Goal: Transaction & Acquisition: Book appointment/travel/reservation

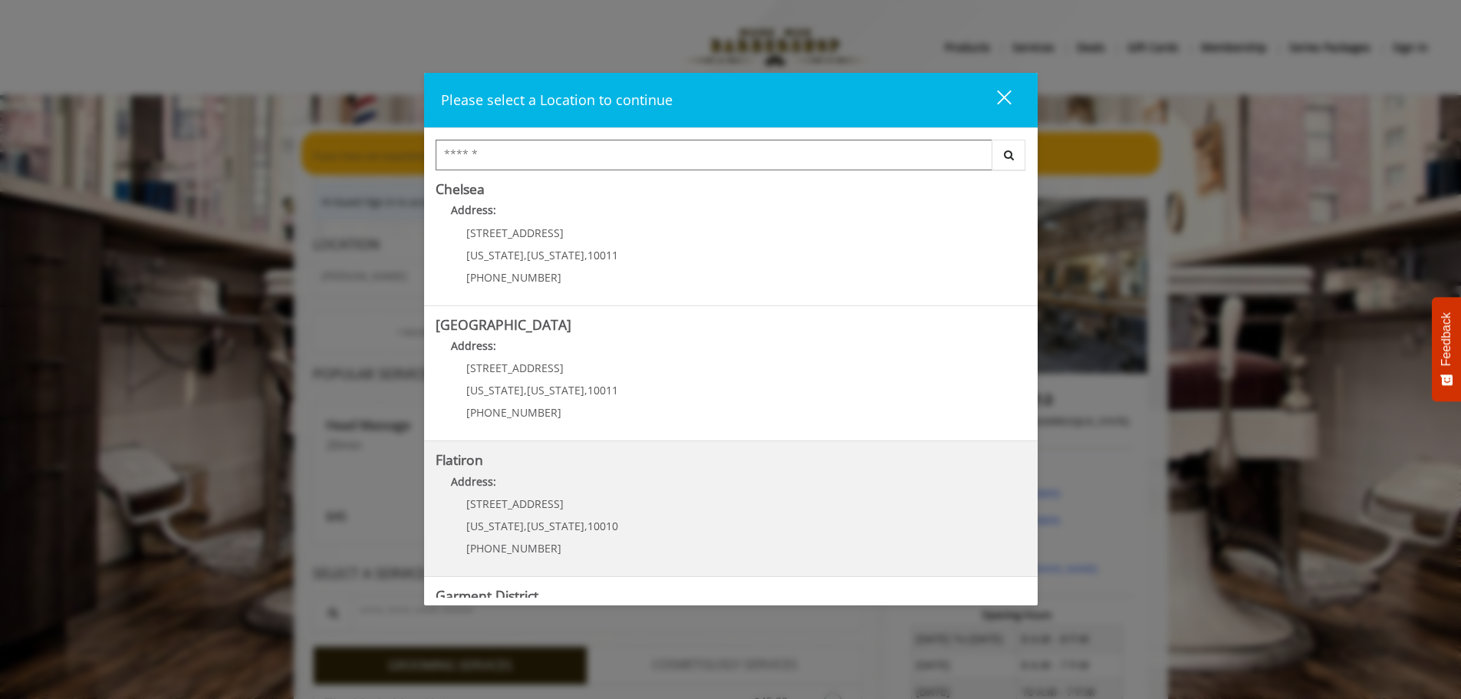
scroll to position [258, 0]
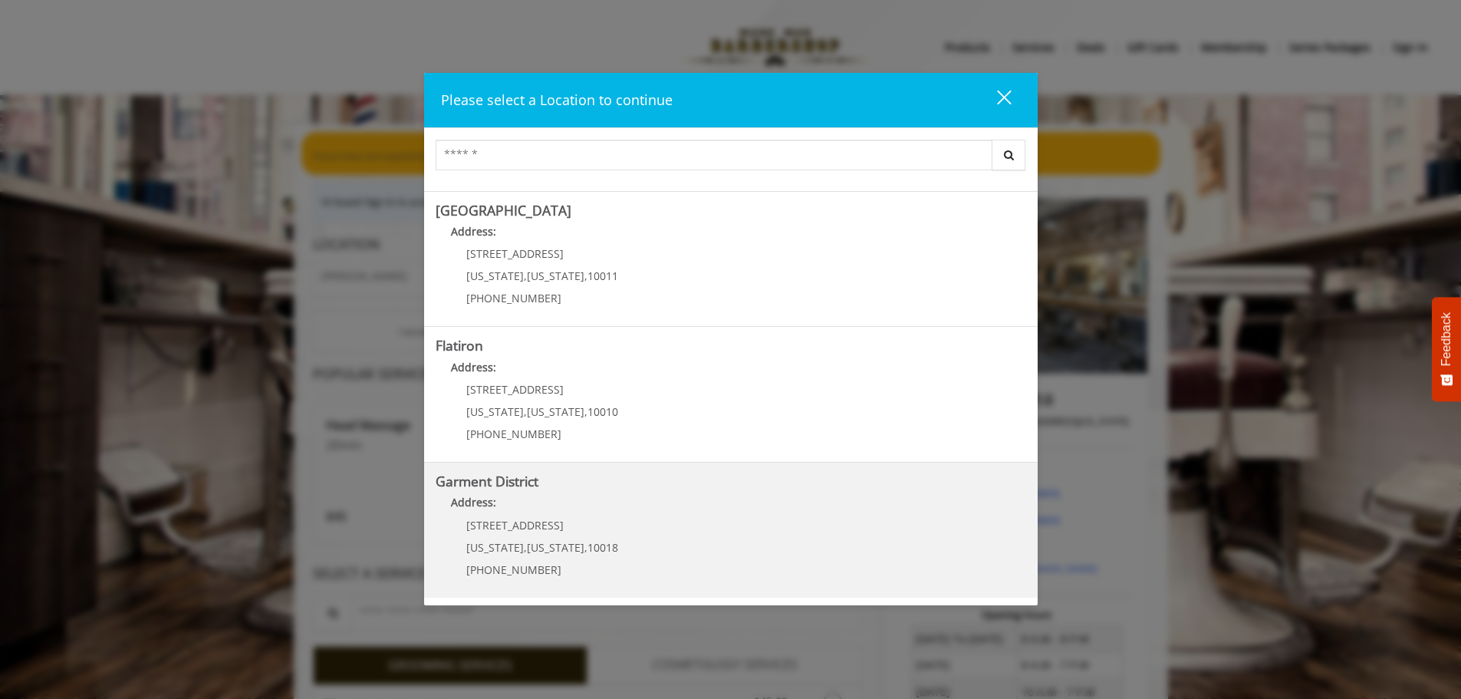
click at [545, 540] on span "New York" at bounding box center [556, 547] width 58 height 15
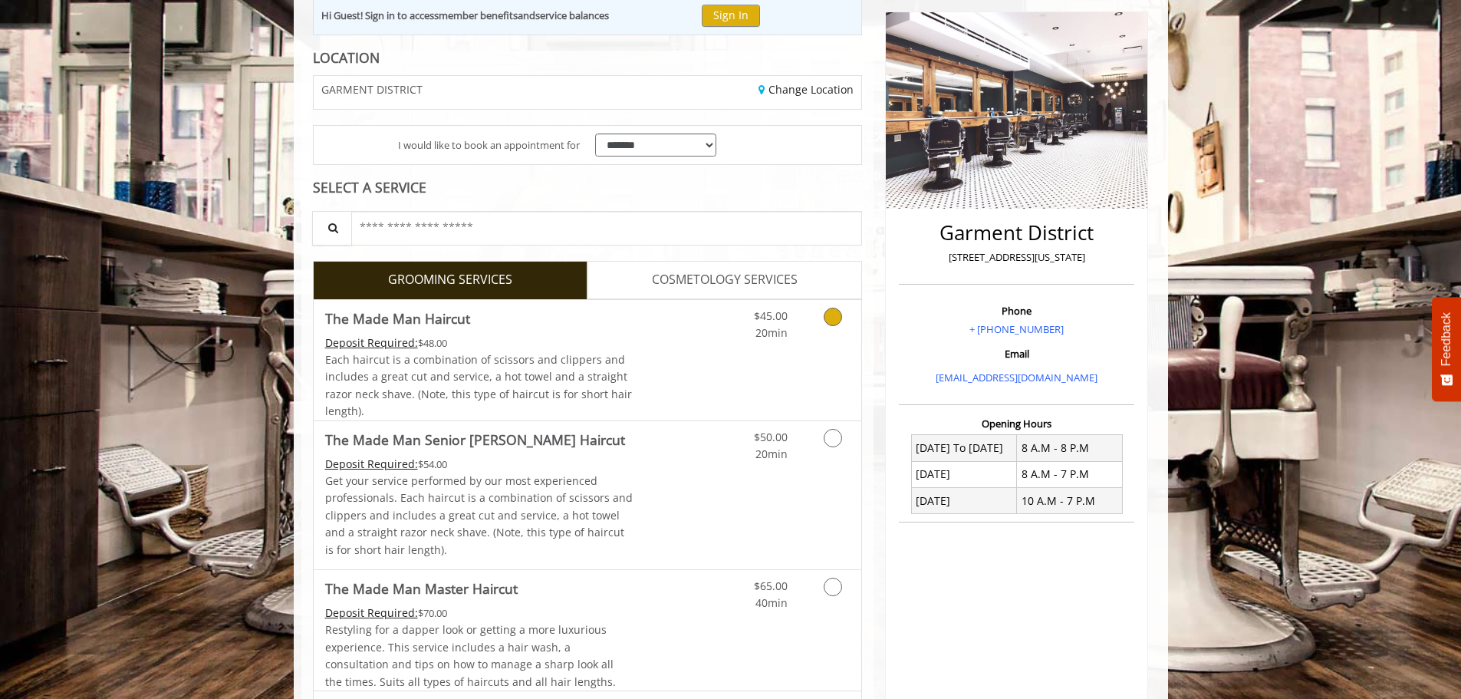
scroll to position [230, 0]
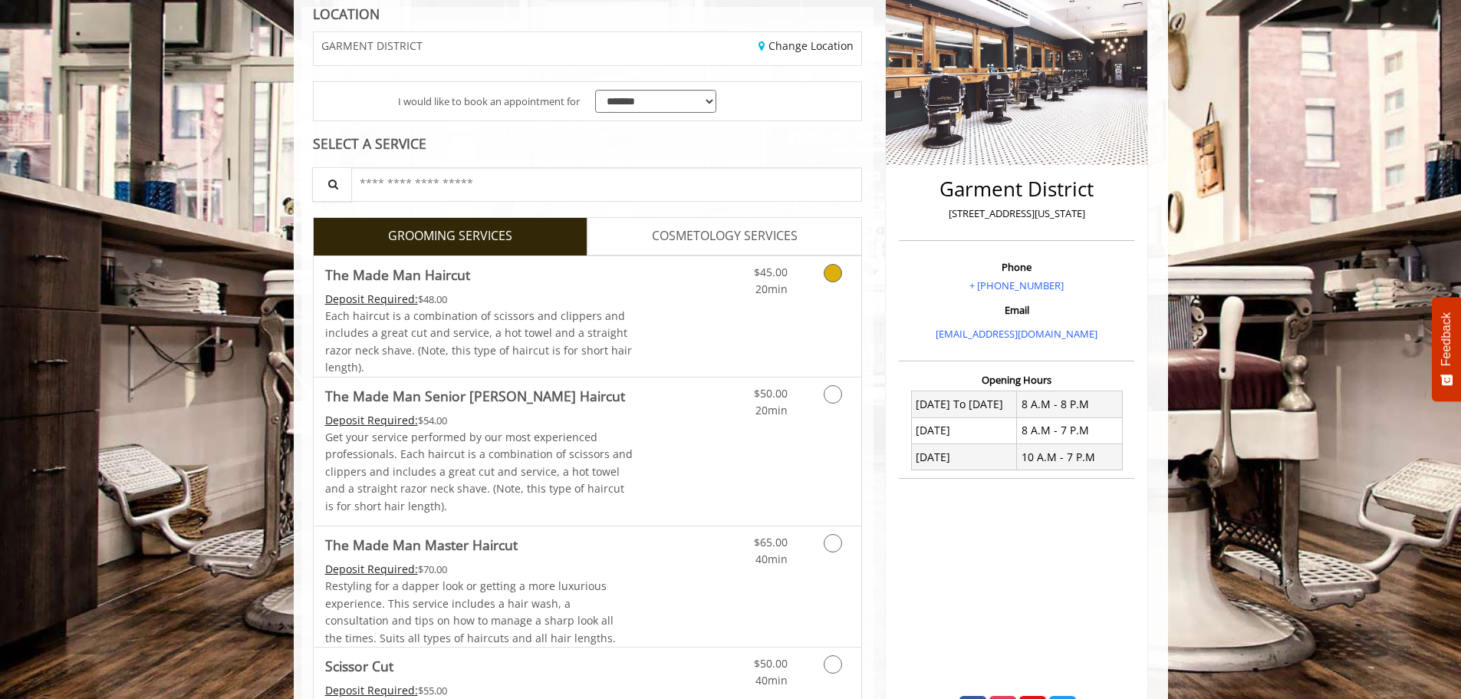
click at [825, 283] on link "Grooming services" at bounding box center [829, 277] width 39 height 42
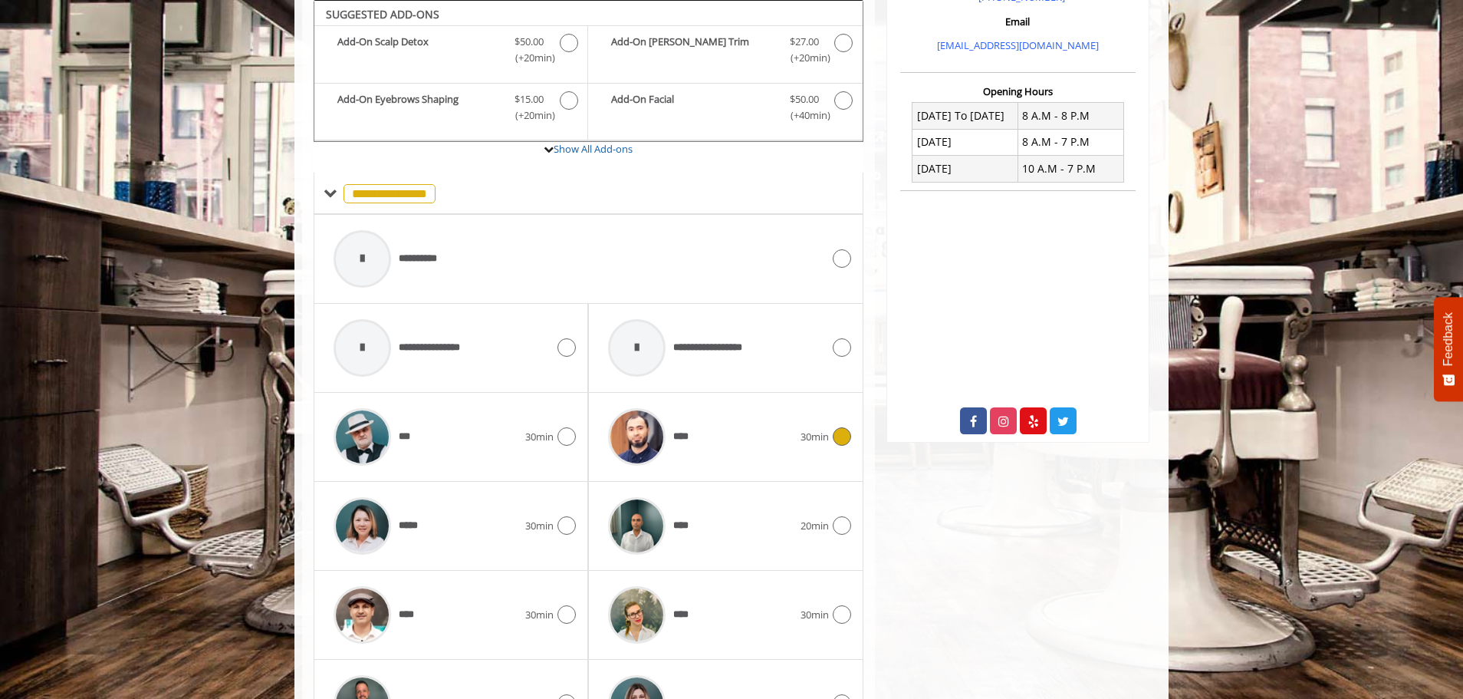
scroll to position [711, 0]
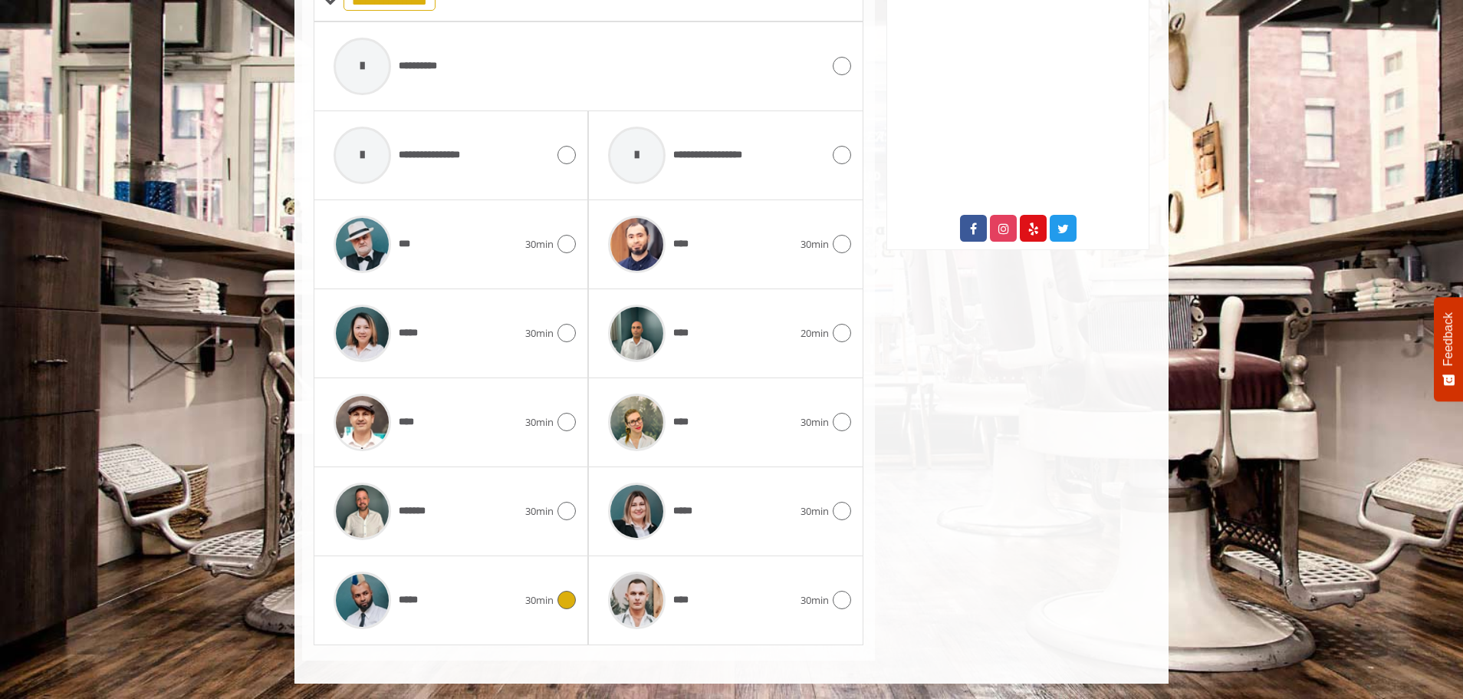
click at [506, 597] on div "*****" at bounding box center [425, 600] width 199 height 73
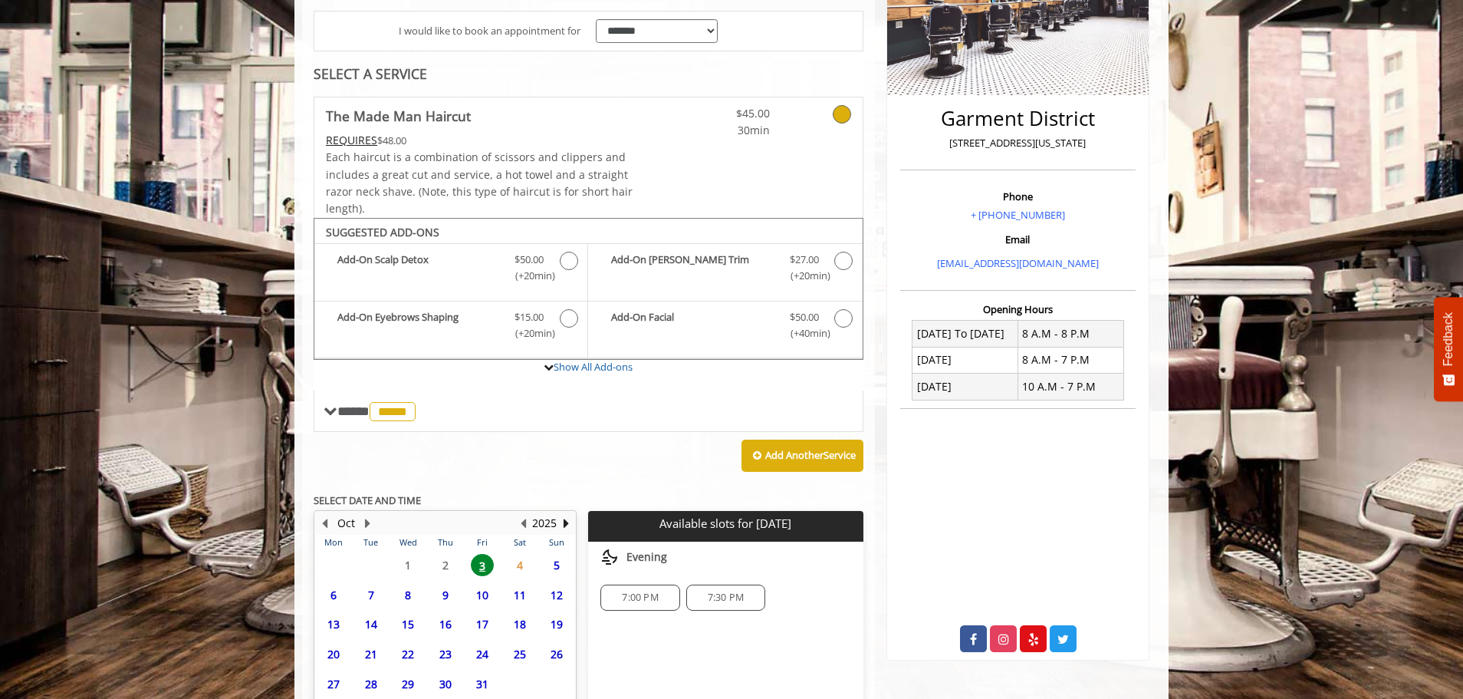
scroll to position [428, 0]
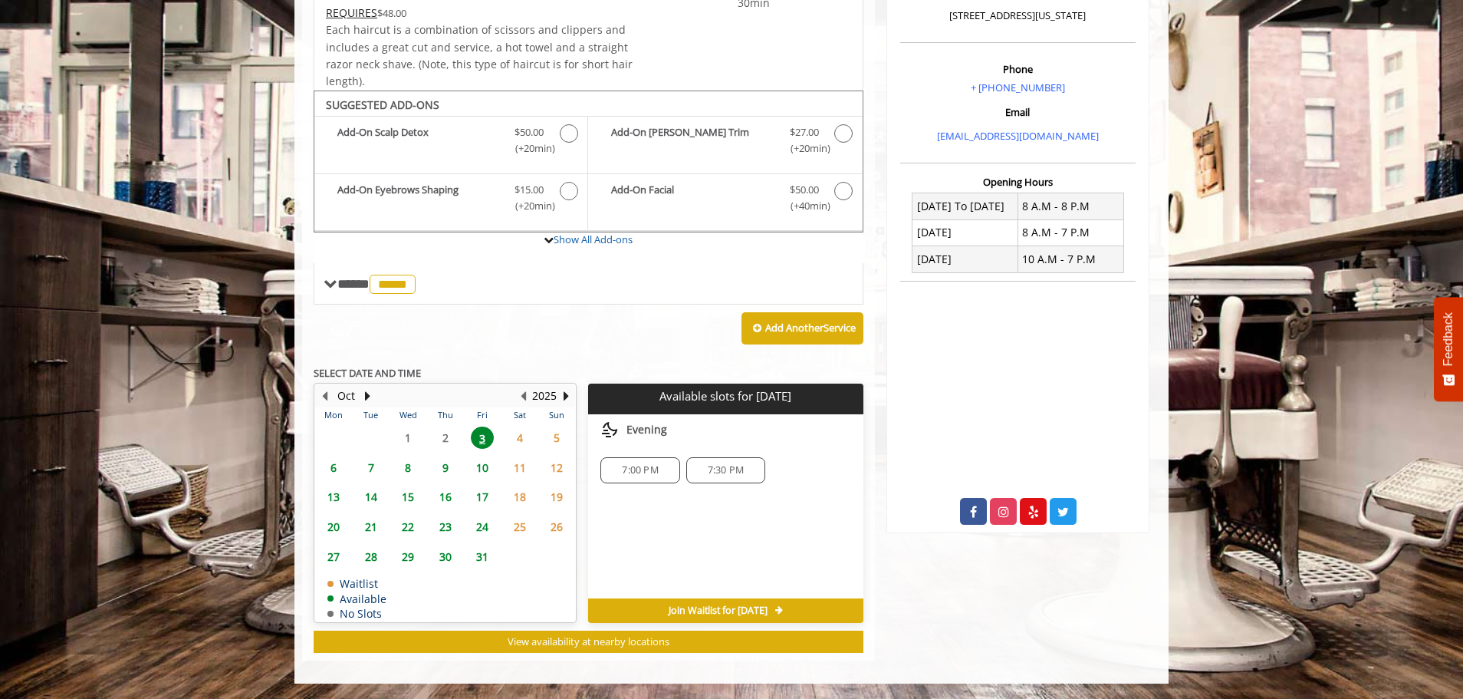
click at [337, 465] on span "6" at bounding box center [333, 467] width 23 height 22
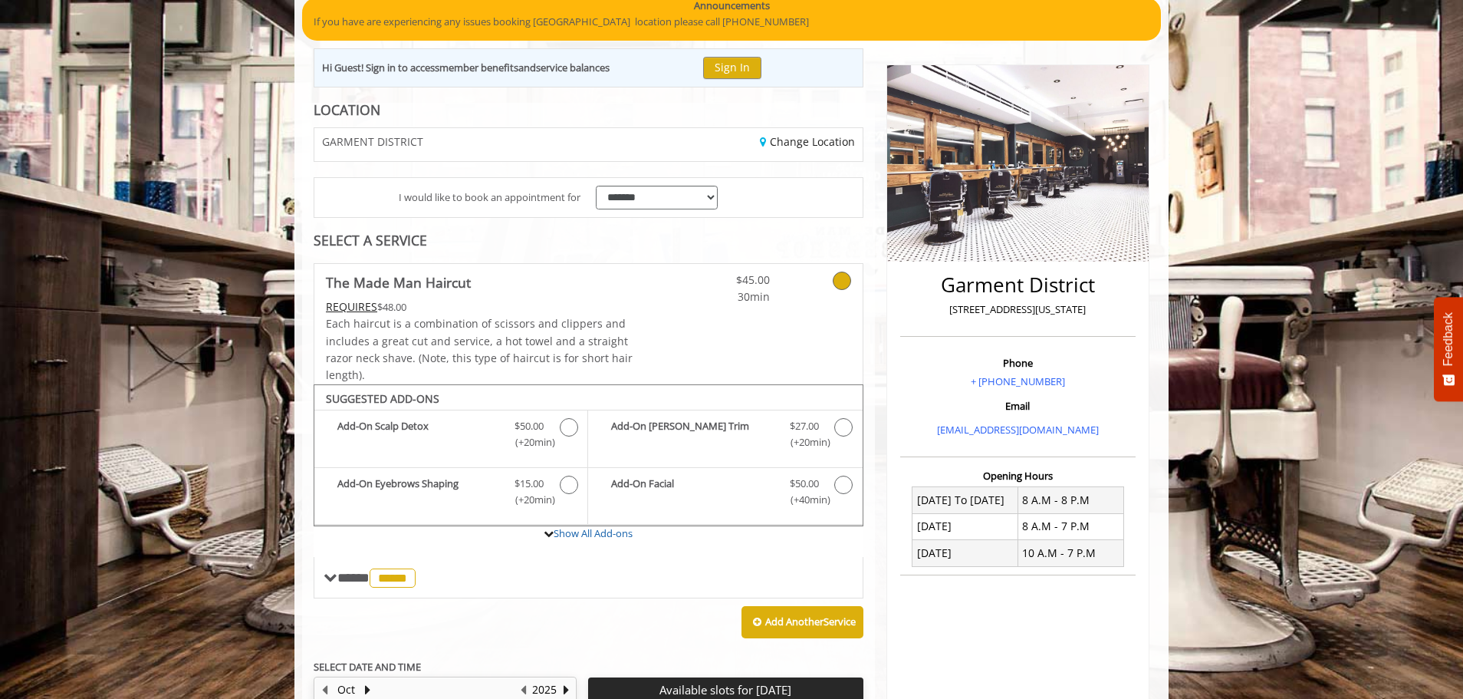
scroll to position [0, 0]
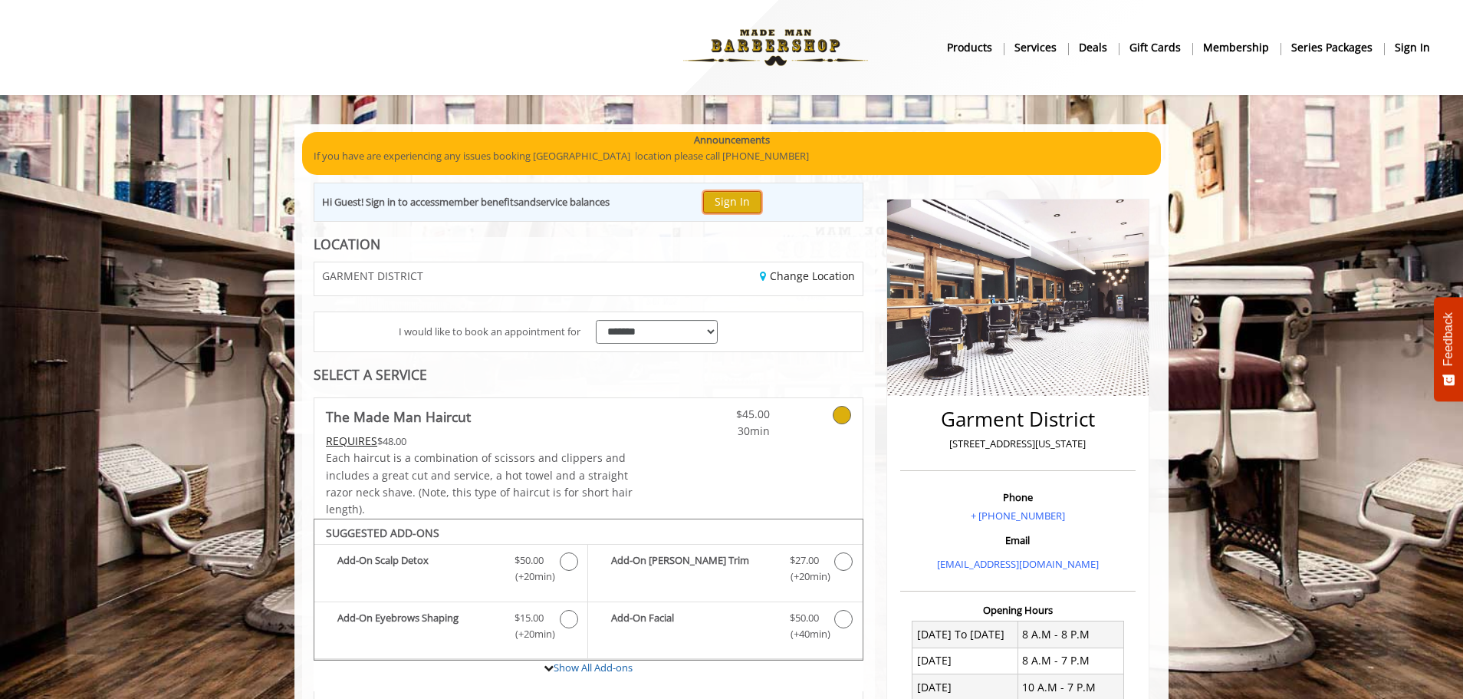
click at [728, 202] on button "Sign In" at bounding box center [732, 202] width 58 height 22
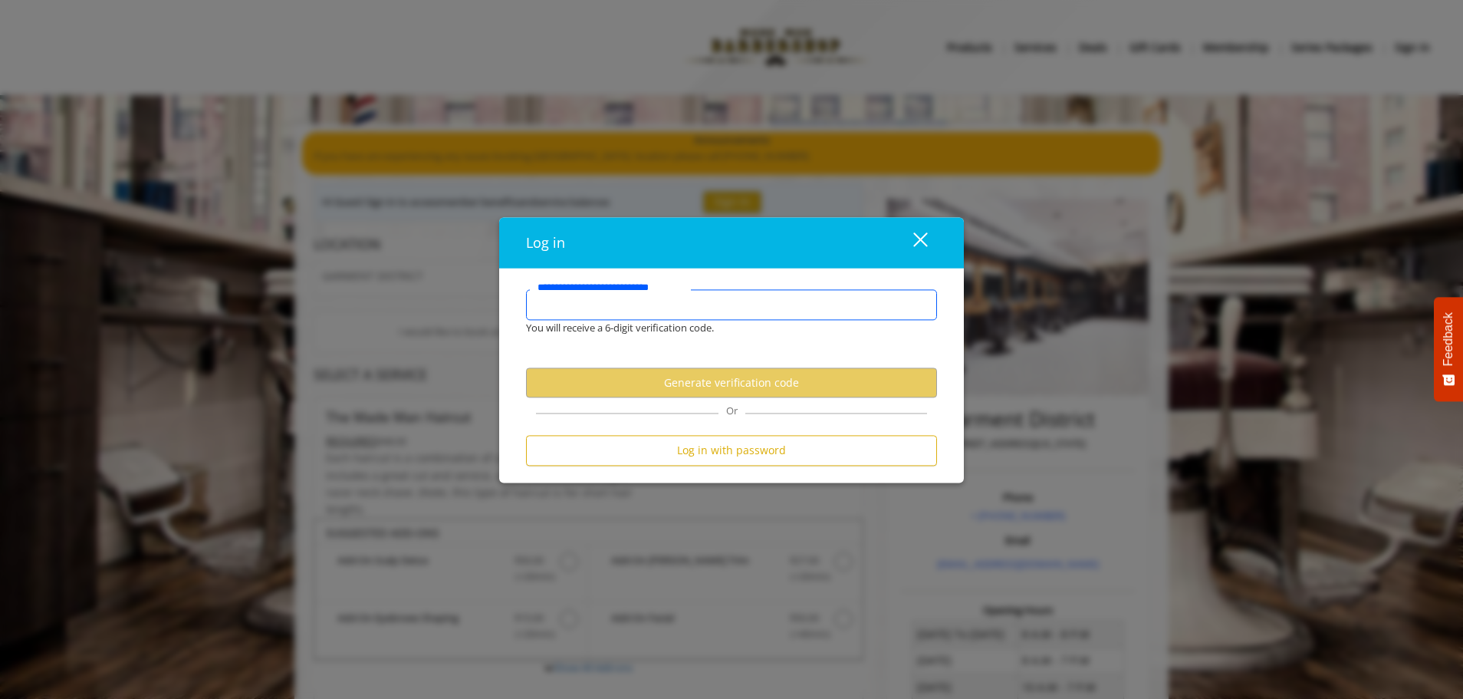
click at [620, 307] on input "**********" at bounding box center [731, 304] width 411 height 31
click at [918, 239] on div "close" at bounding box center [911, 242] width 31 height 23
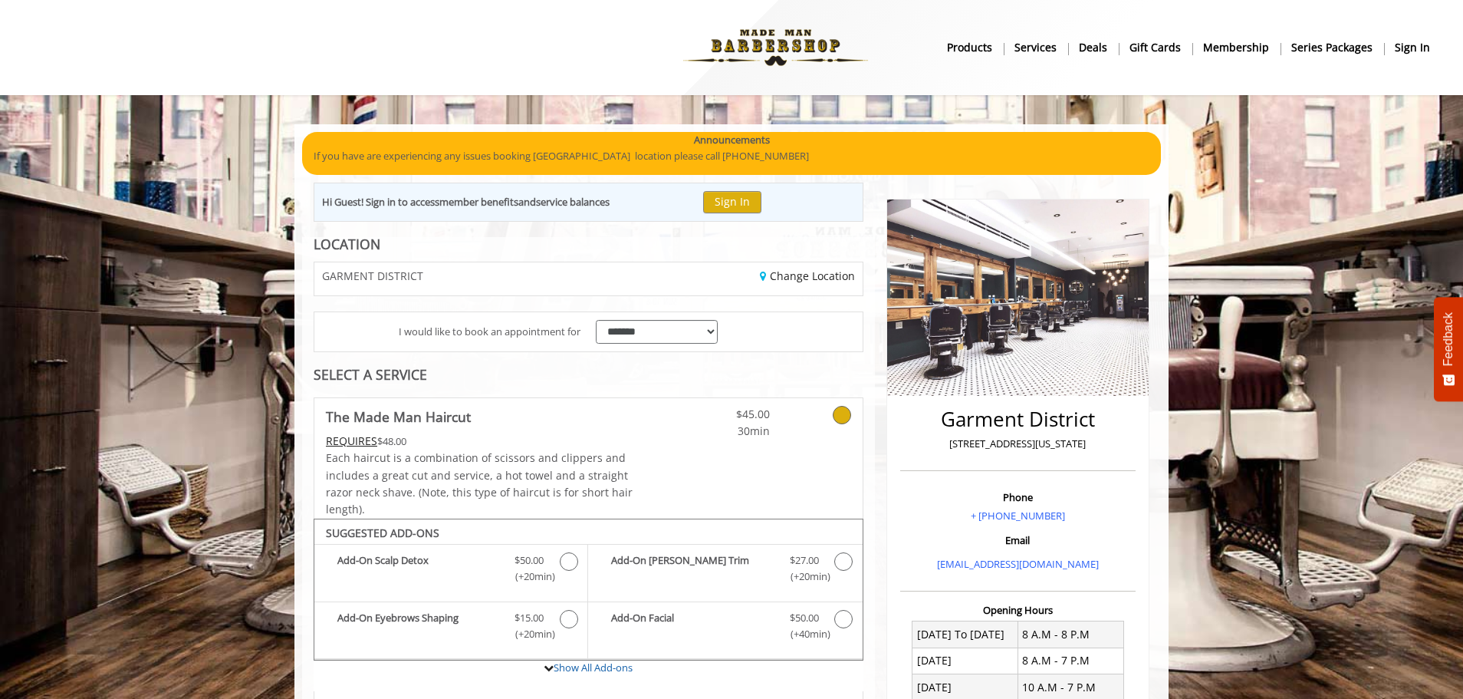
click at [1057, 46] on b "Services" at bounding box center [1035, 47] width 42 height 17
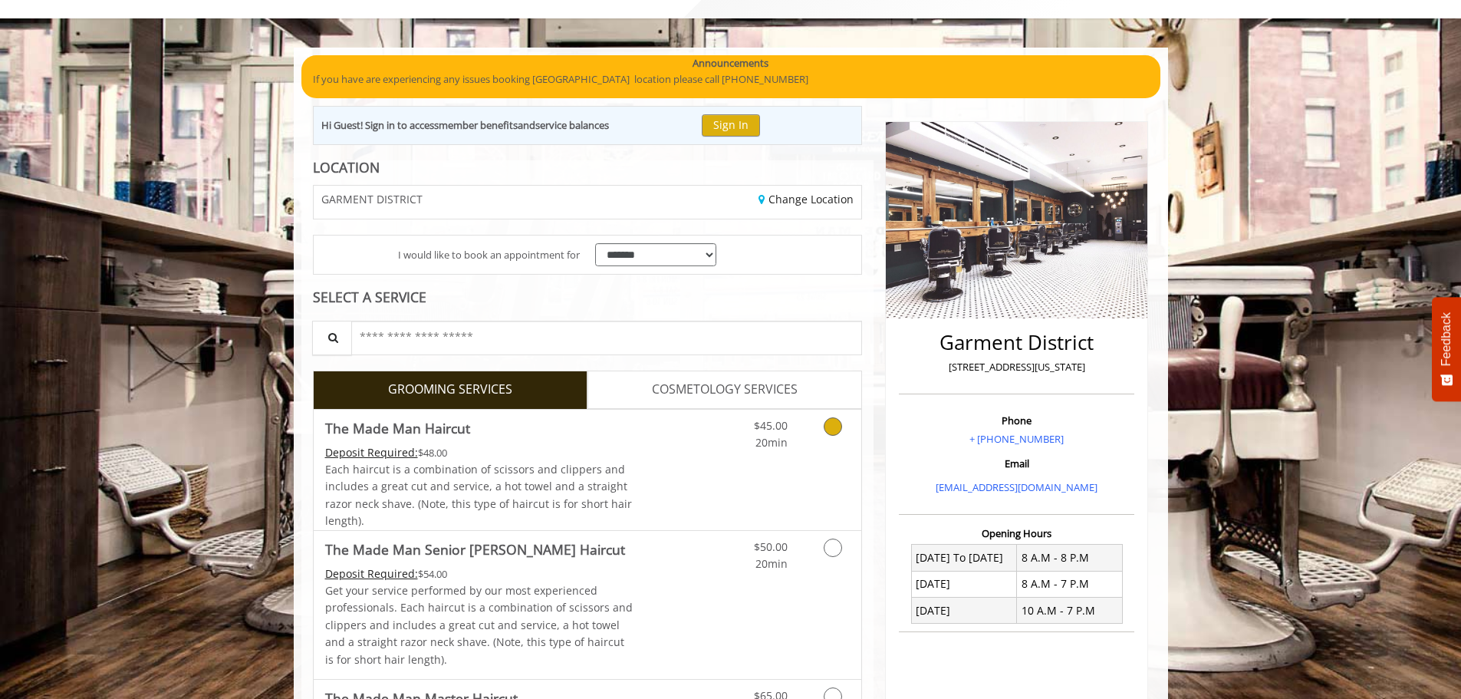
click at [779, 455] on div "$45.00 20min" at bounding box center [792, 469] width 137 height 120
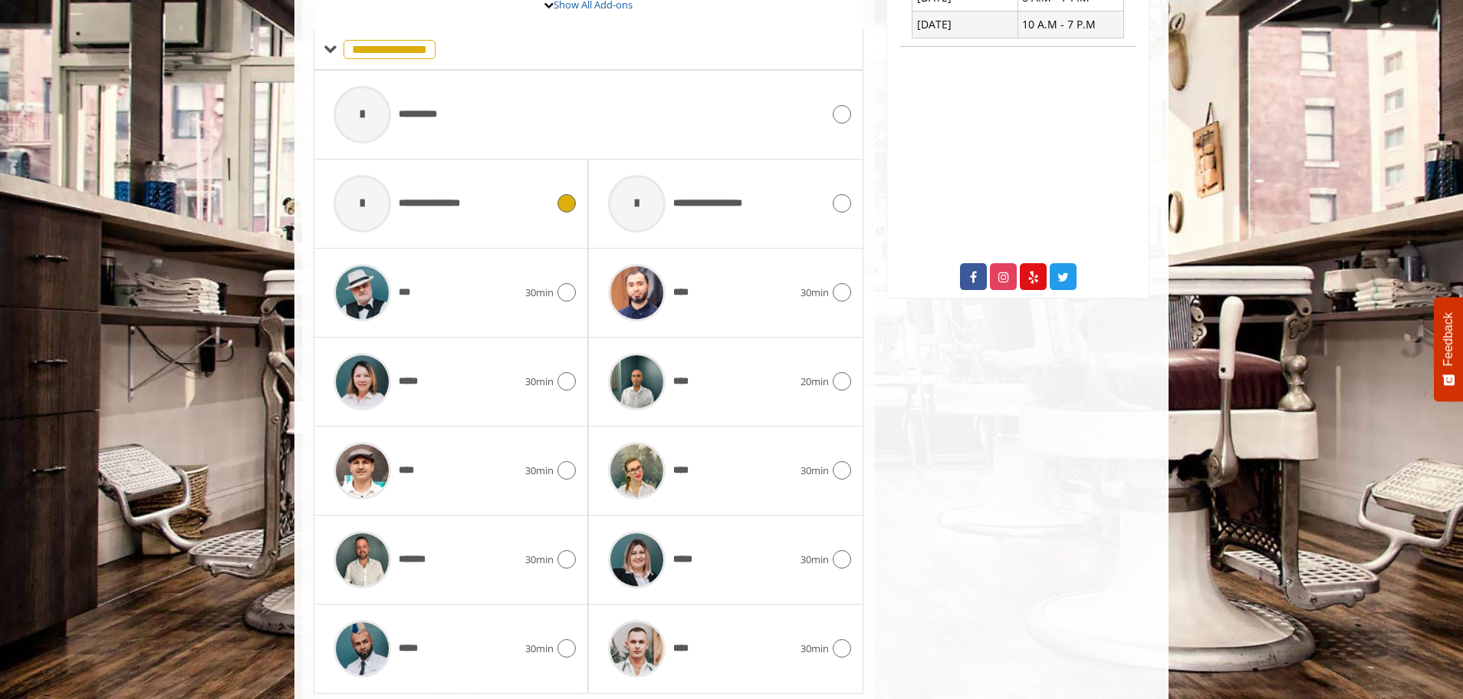
scroll to position [557, 0]
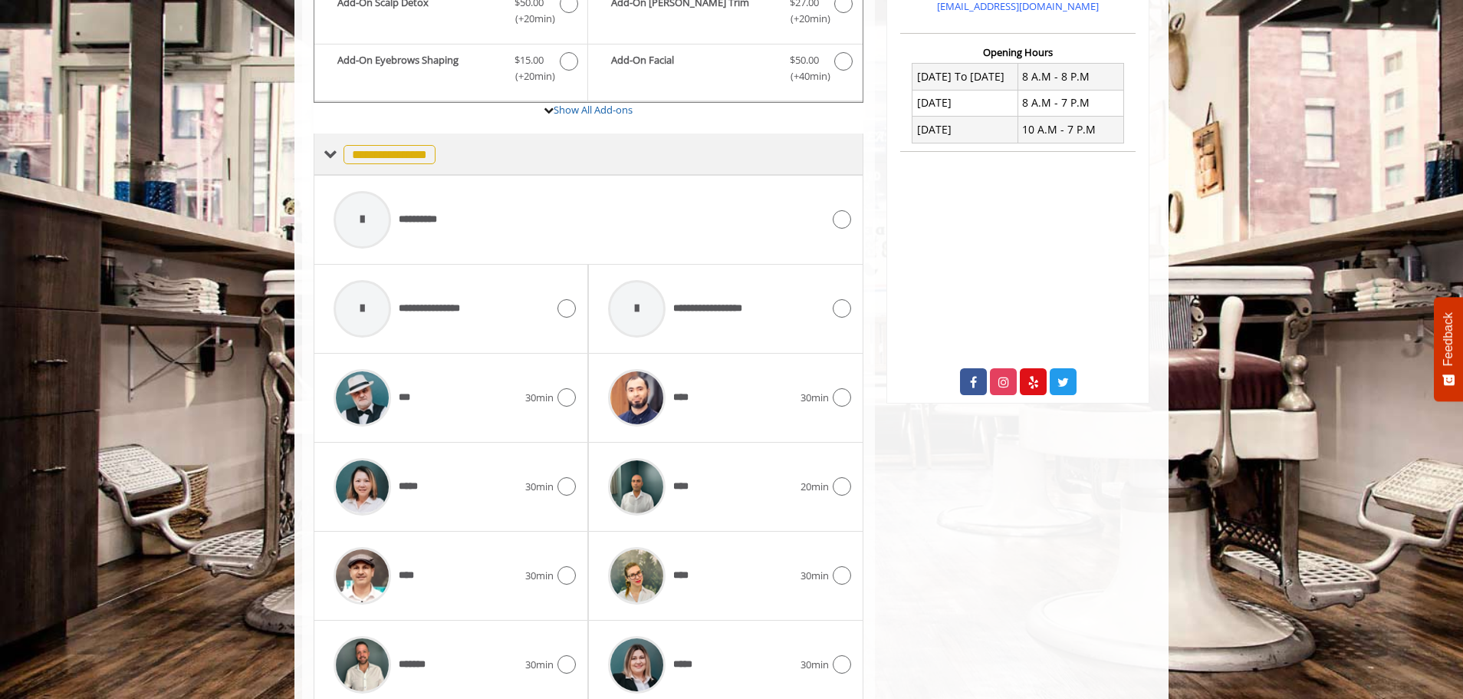
click at [386, 160] on span "**********" at bounding box center [390, 154] width 92 height 19
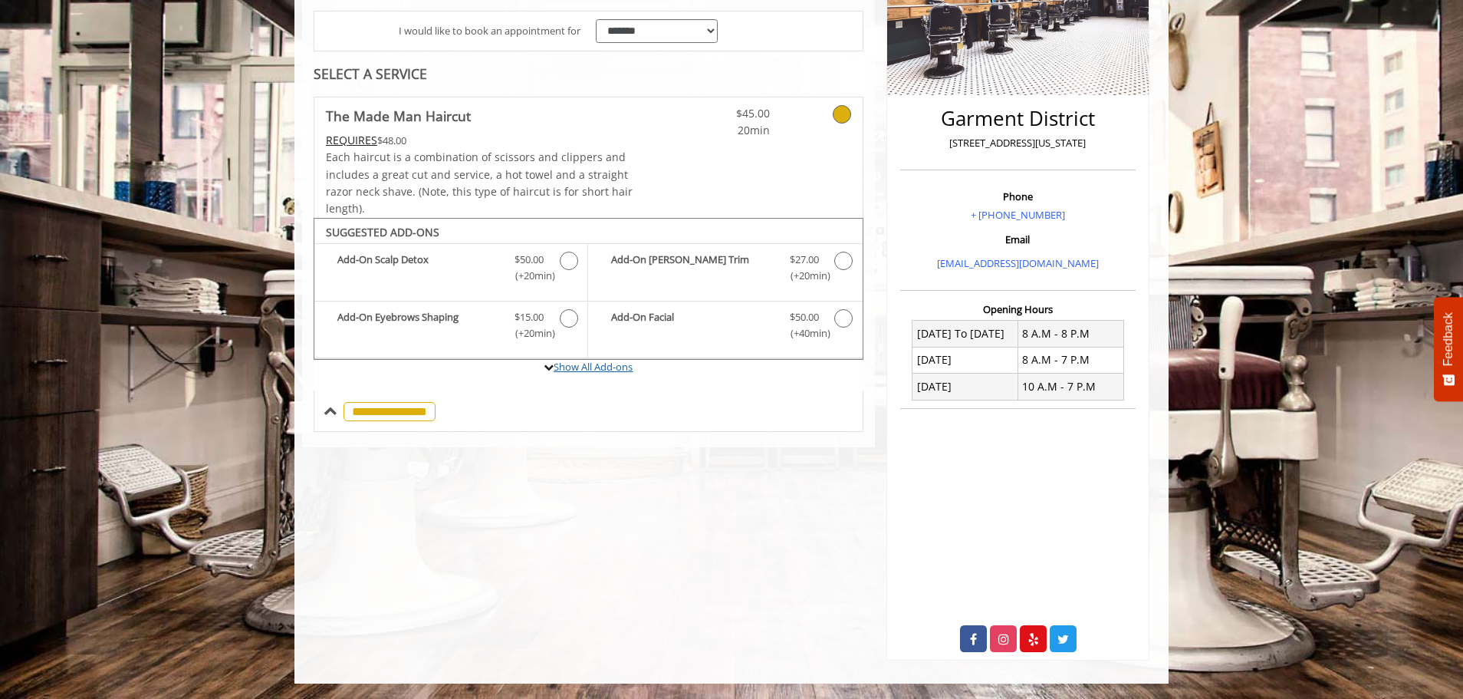
click at [584, 363] on link "Show All Add-ons" at bounding box center [593, 367] width 79 height 14
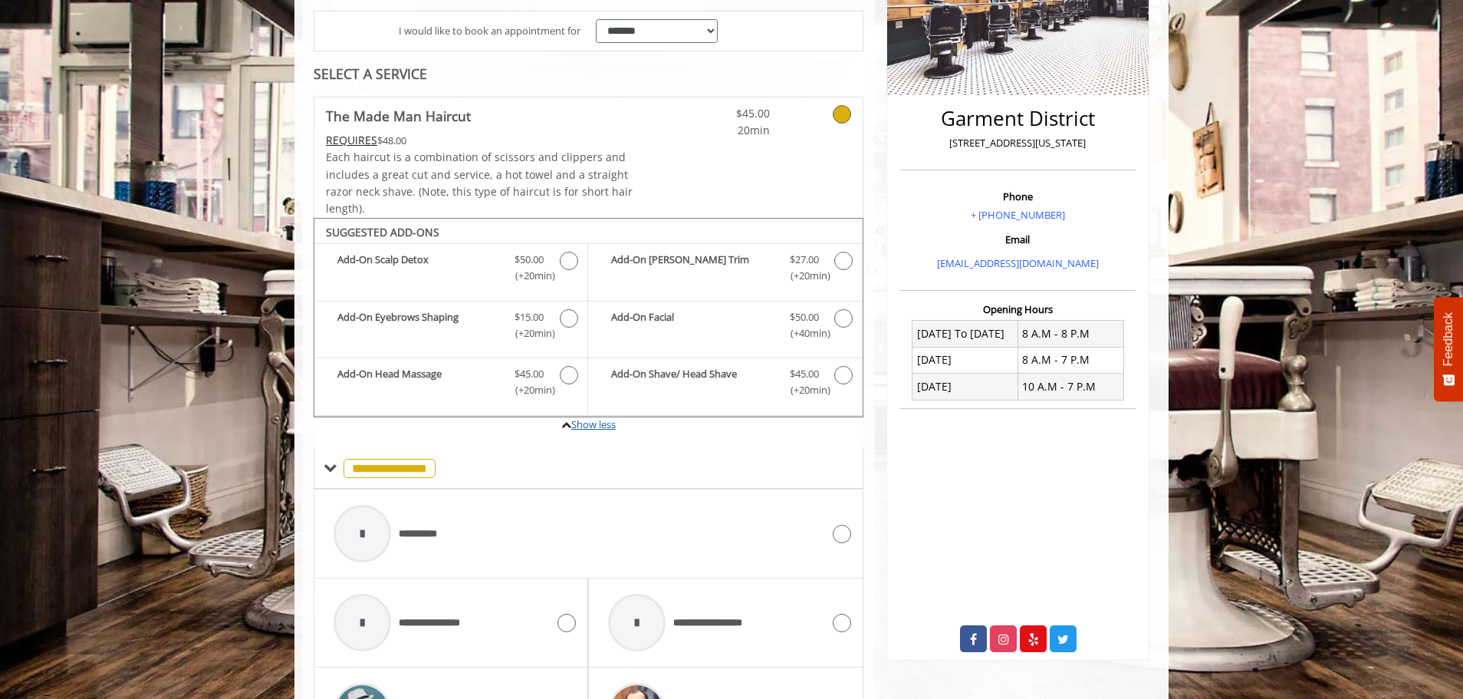
click at [587, 426] on link "Show less" at bounding box center [593, 424] width 44 height 14
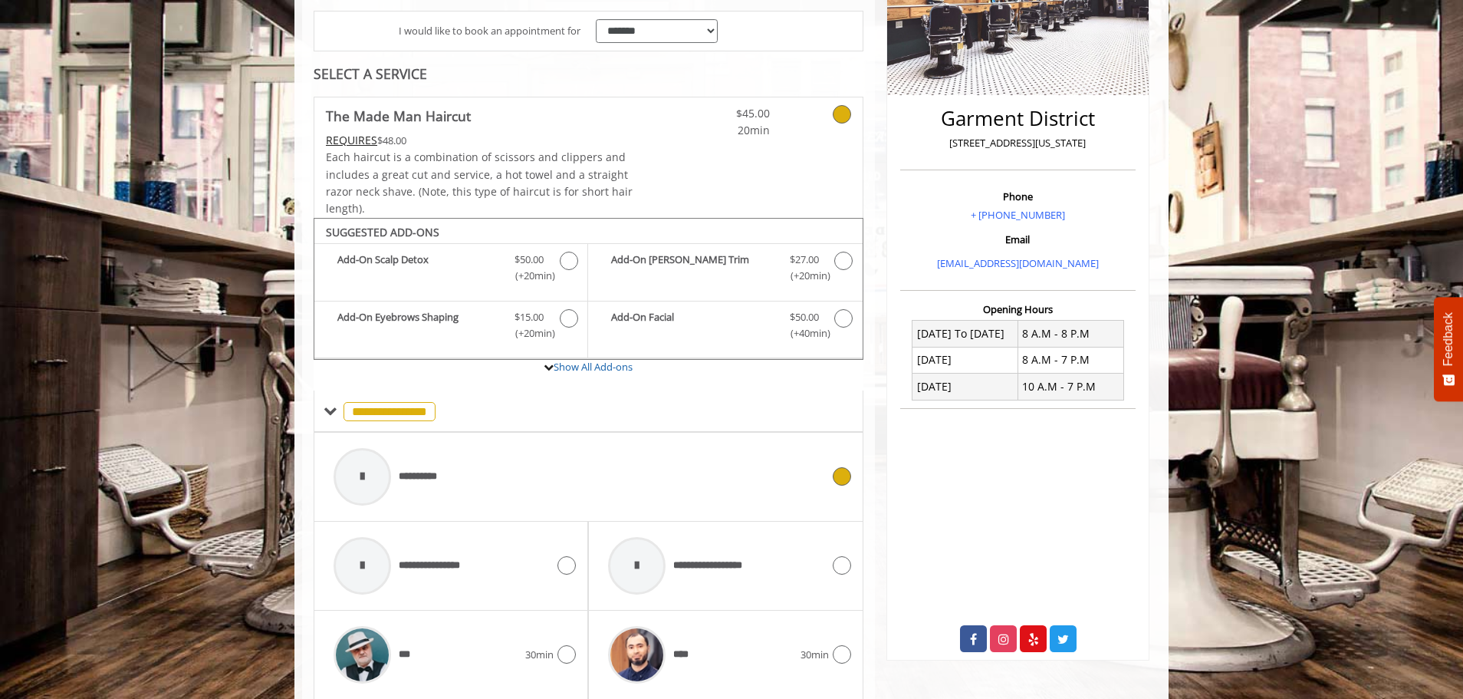
click at [413, 474] on span "**********" at bounding box center [425, 476] width 52 height 16
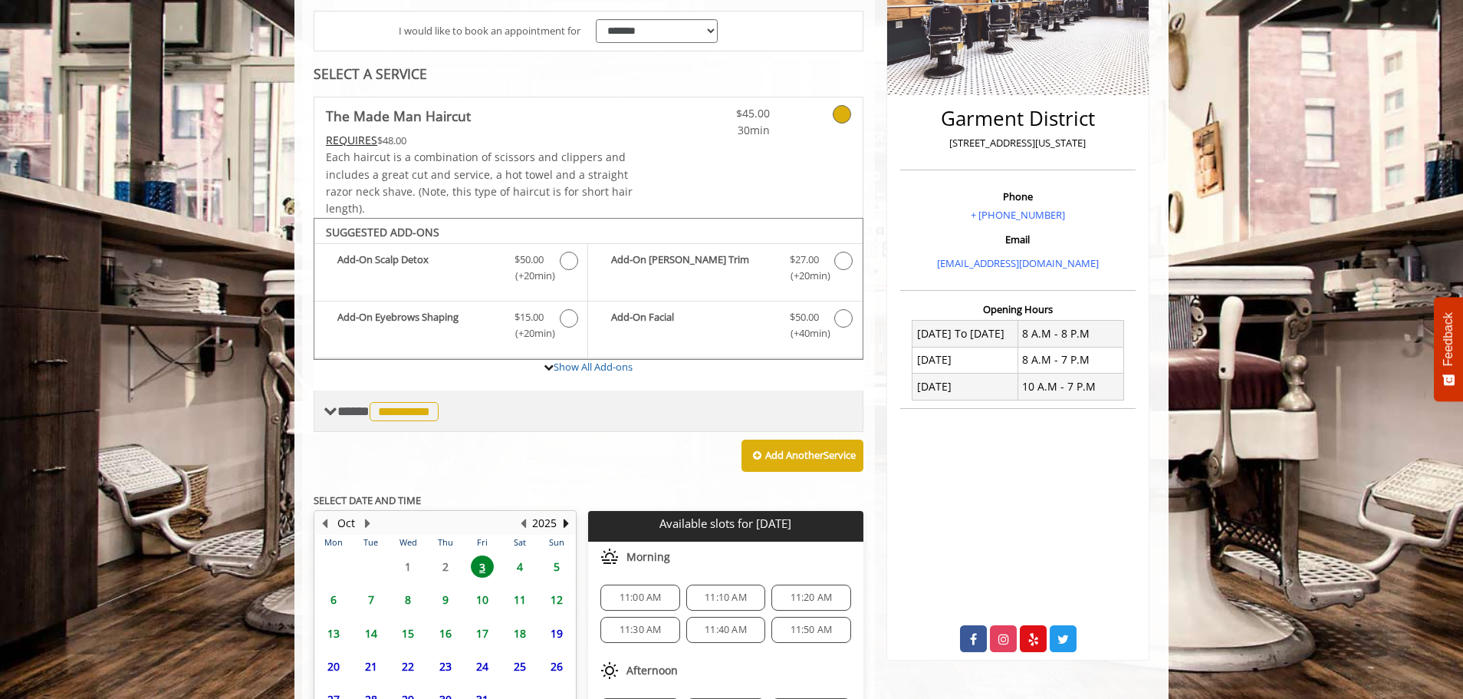
click at [427, 409] on span "**********" at bounding box center [404, 411] width 69 height 19
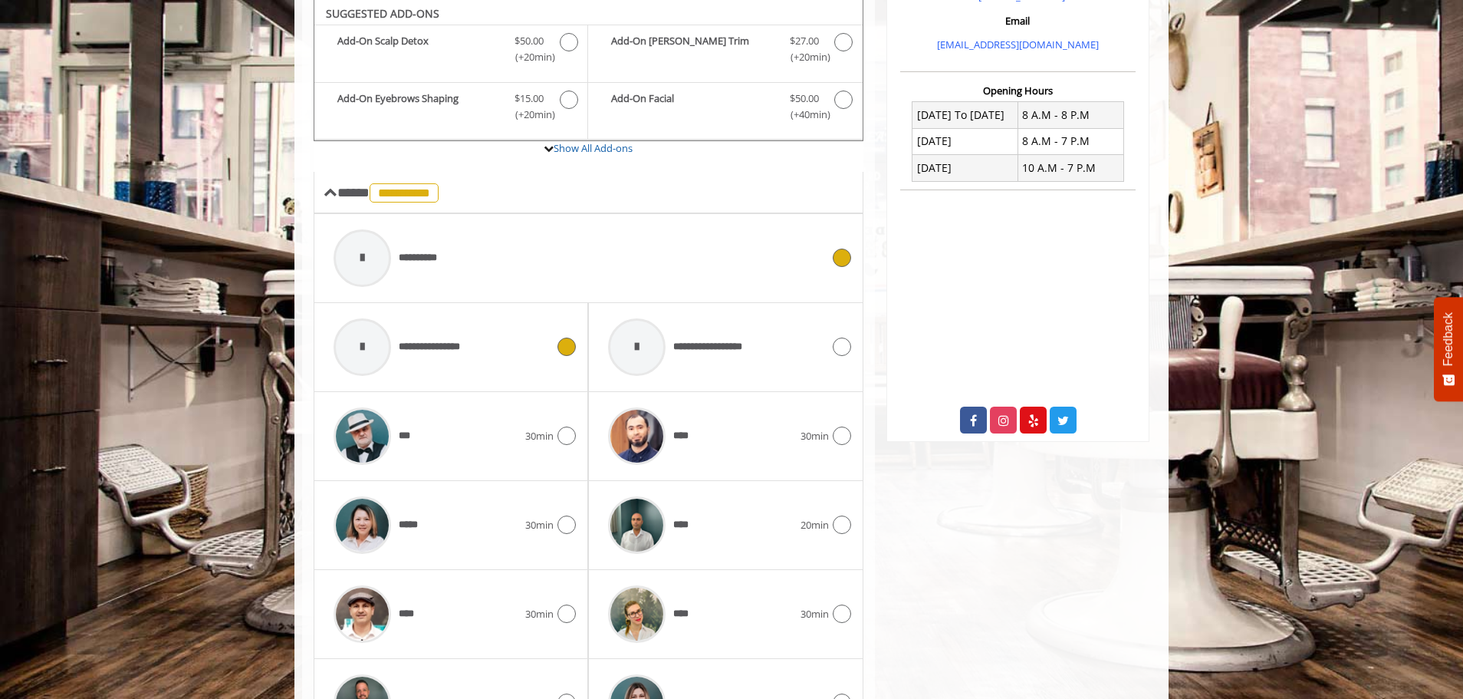
click at [556, 356] on div at bounding box center [565, 346] width 22 height 18
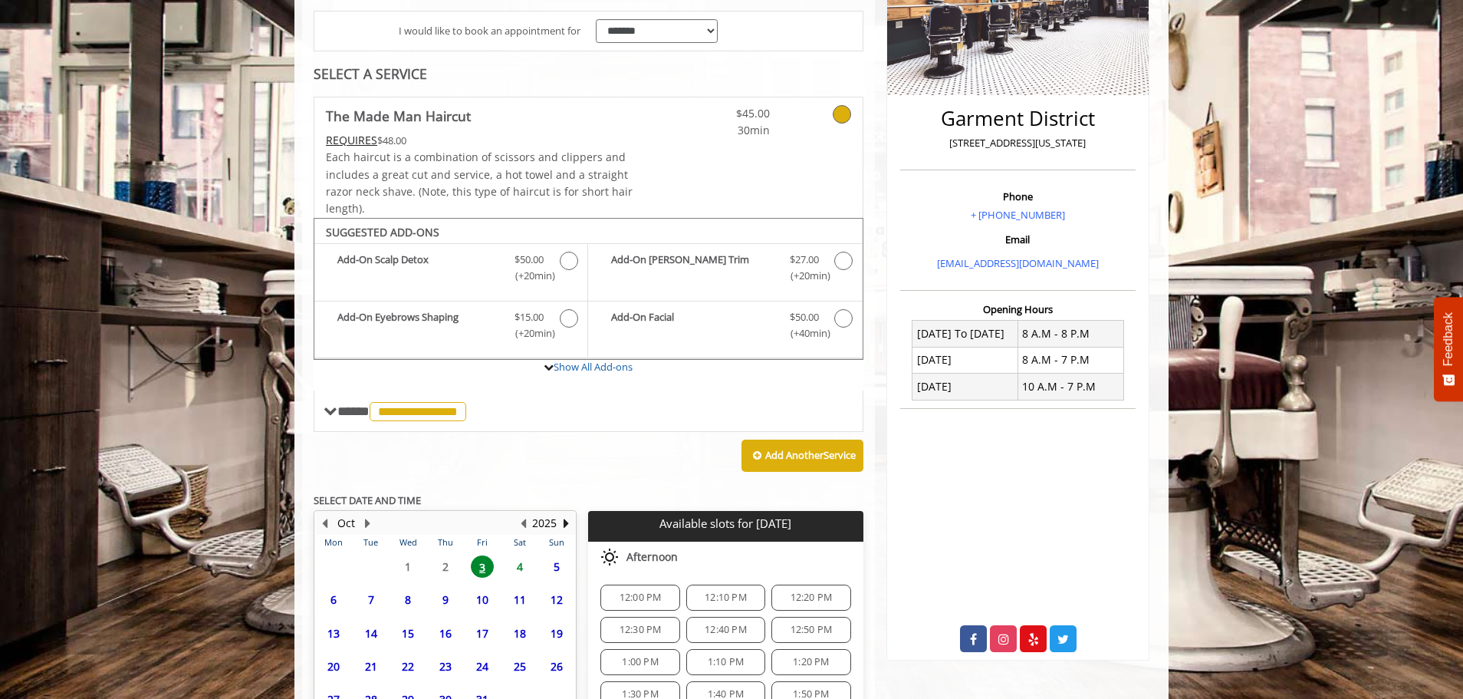
scroll to position [451, 0]
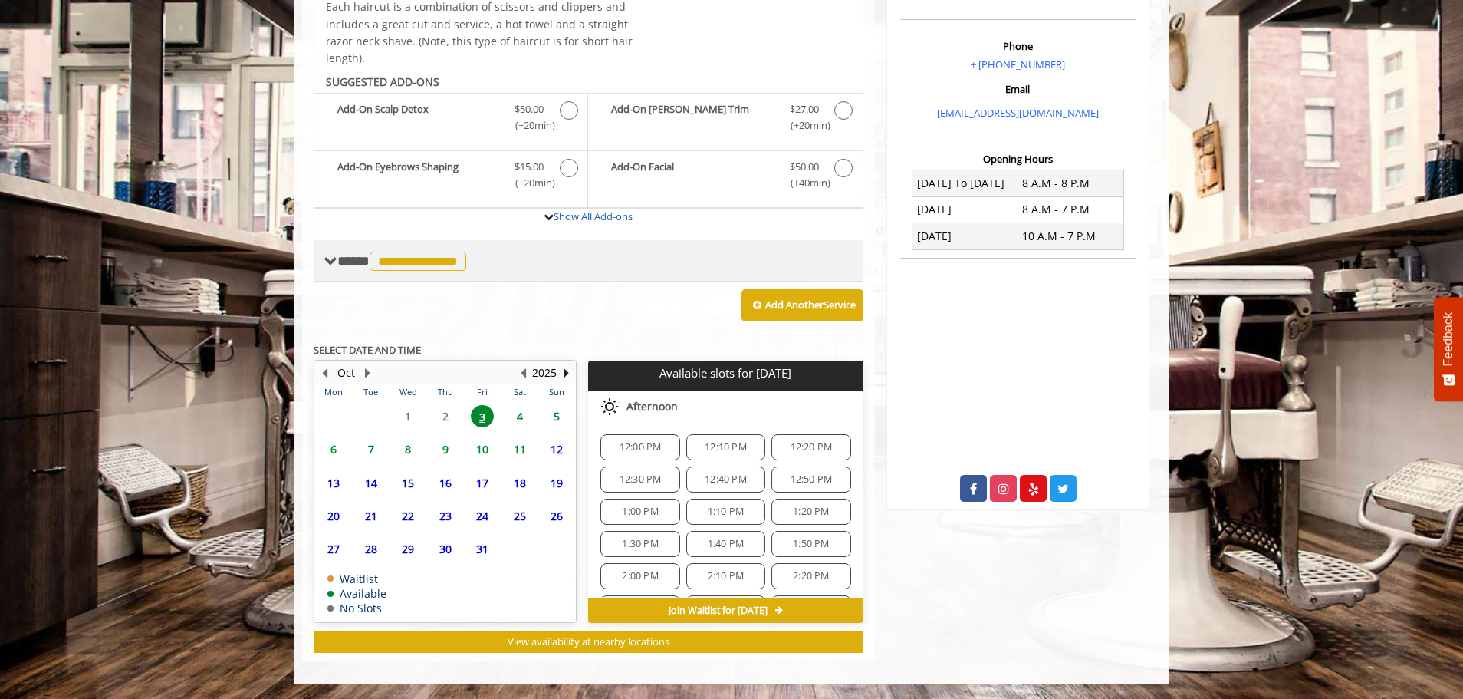
click at [330, 254] on span at bounding box center [331, 261] width 14 height 14
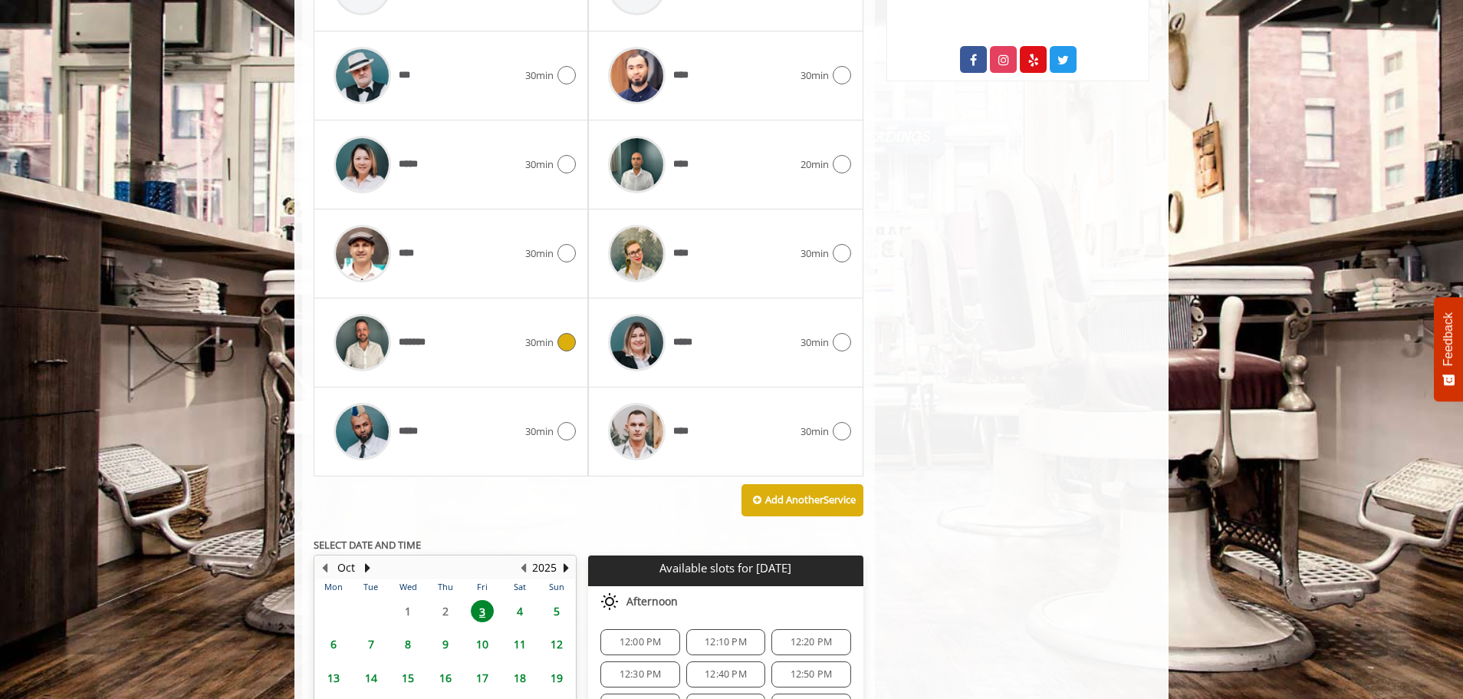
scroll to position [1074, 0]
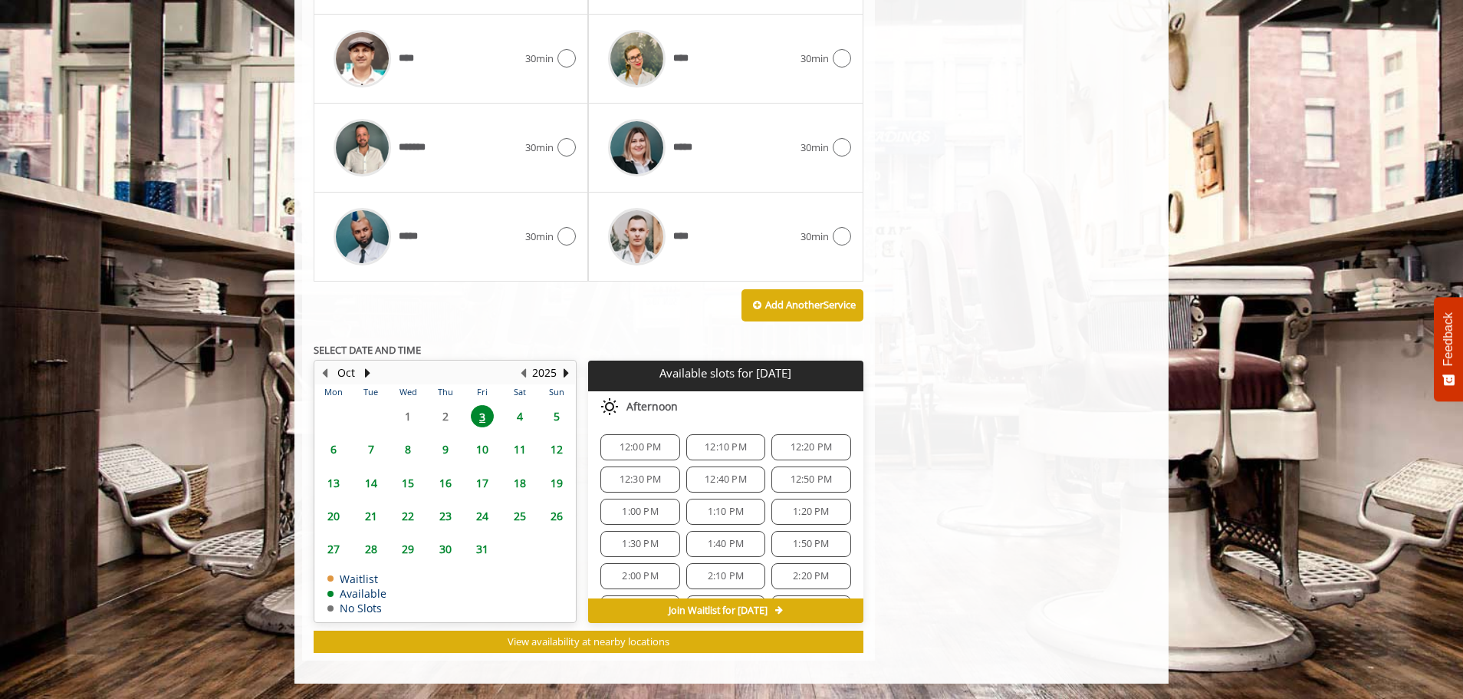
click at [667, 442] on span "12:00 PM" at bounding box center [639, 447] width 65 height 12
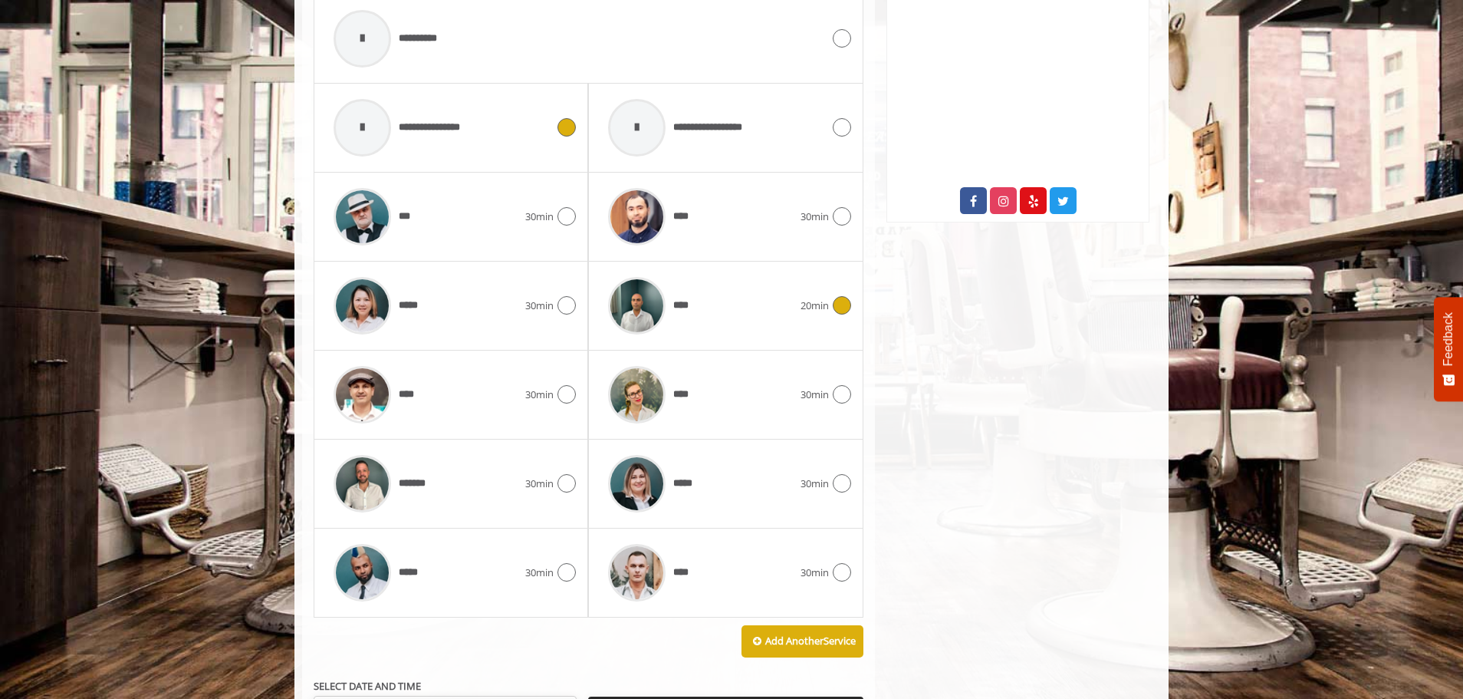
scroll to position [738, 0]
click at [569, 221] on icon at bounding box center [566, 217] width 18 height 18
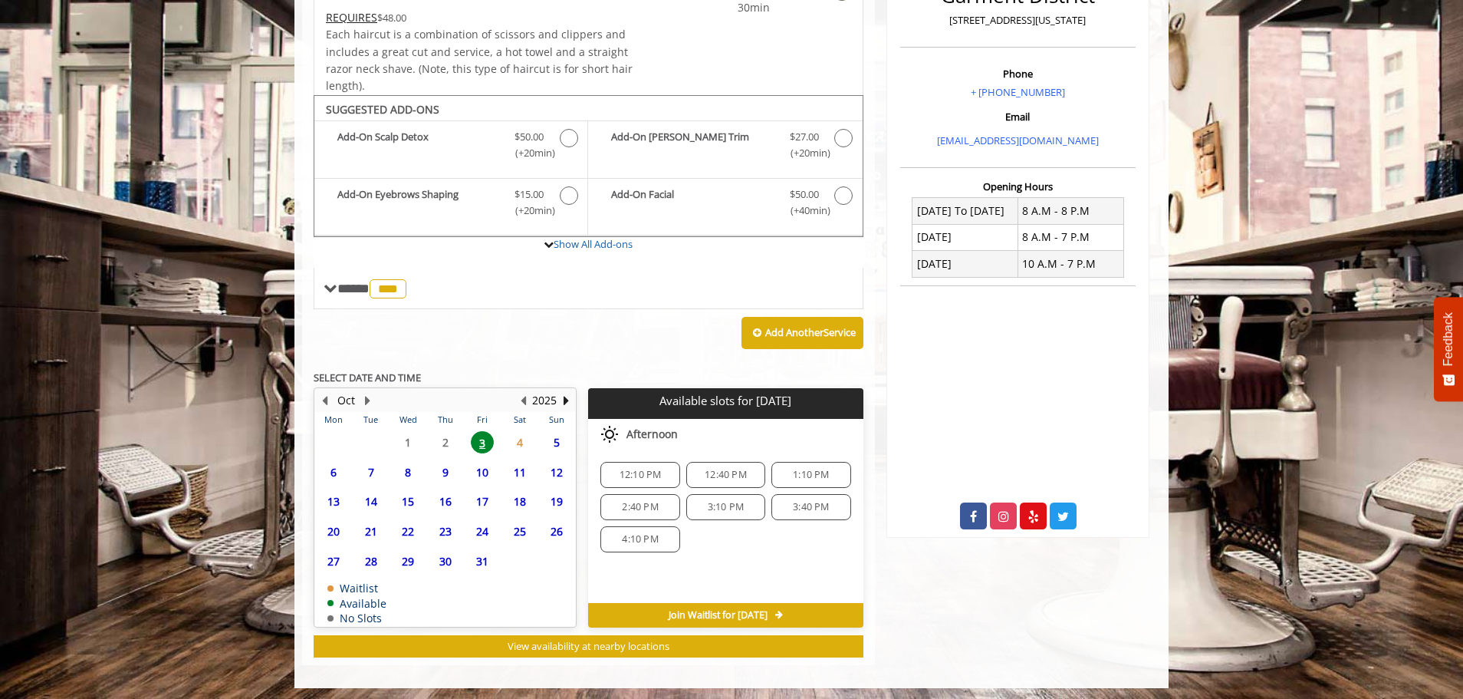
scroll to position [428, 0]
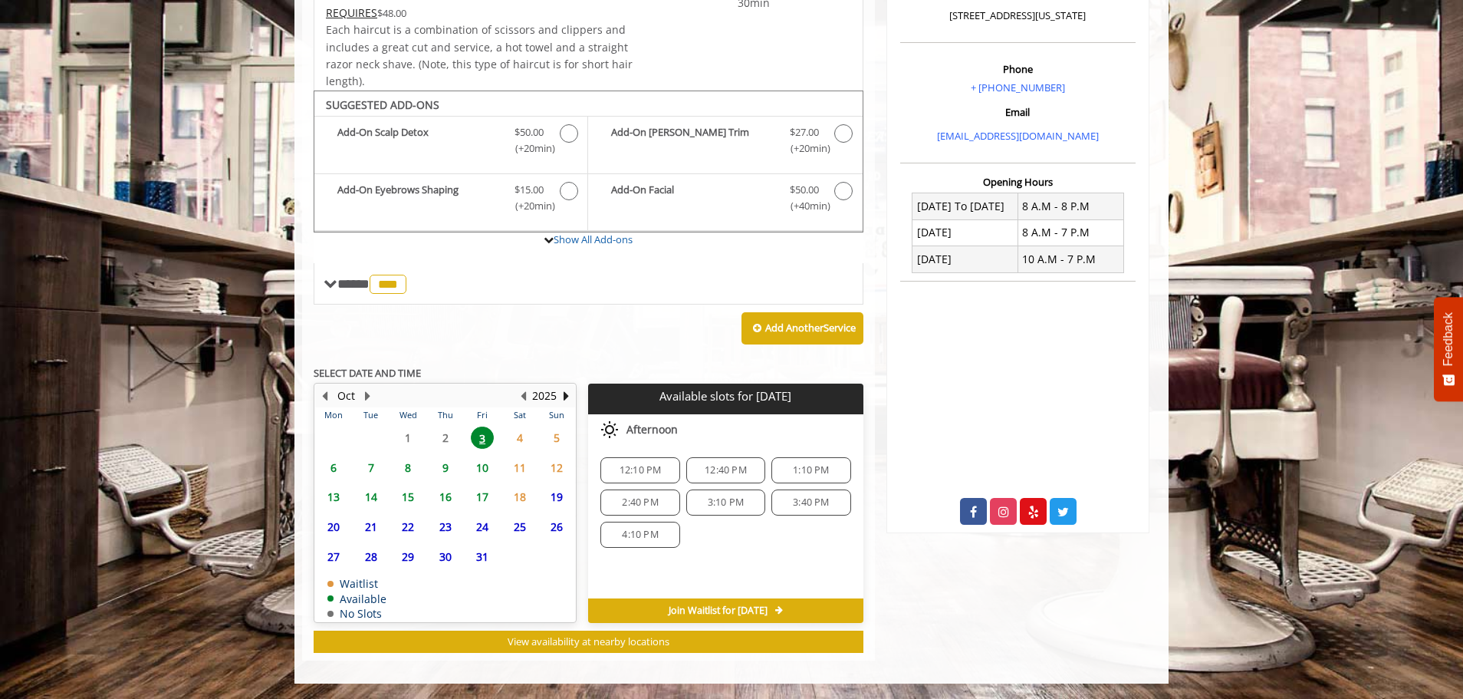
drag, startPoint x: 646, startPoint y: 445, endPoint x: 646, endPoint y: 467, distance: 21.5
click at [646, 467] on span "12:10 PM" at bounding box center [641, 470] width 42 height 12
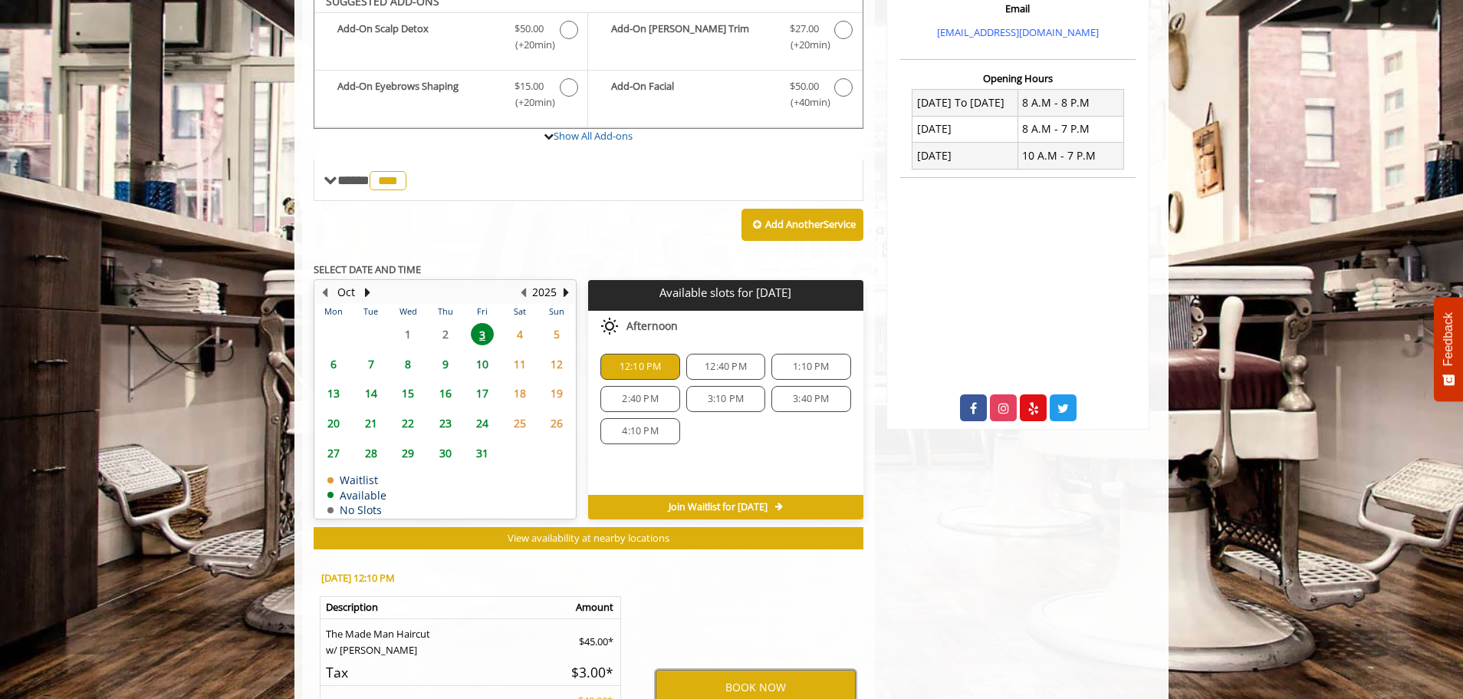
scroll to position [519, 0]
